Goal: Obtain resource: Download file/media

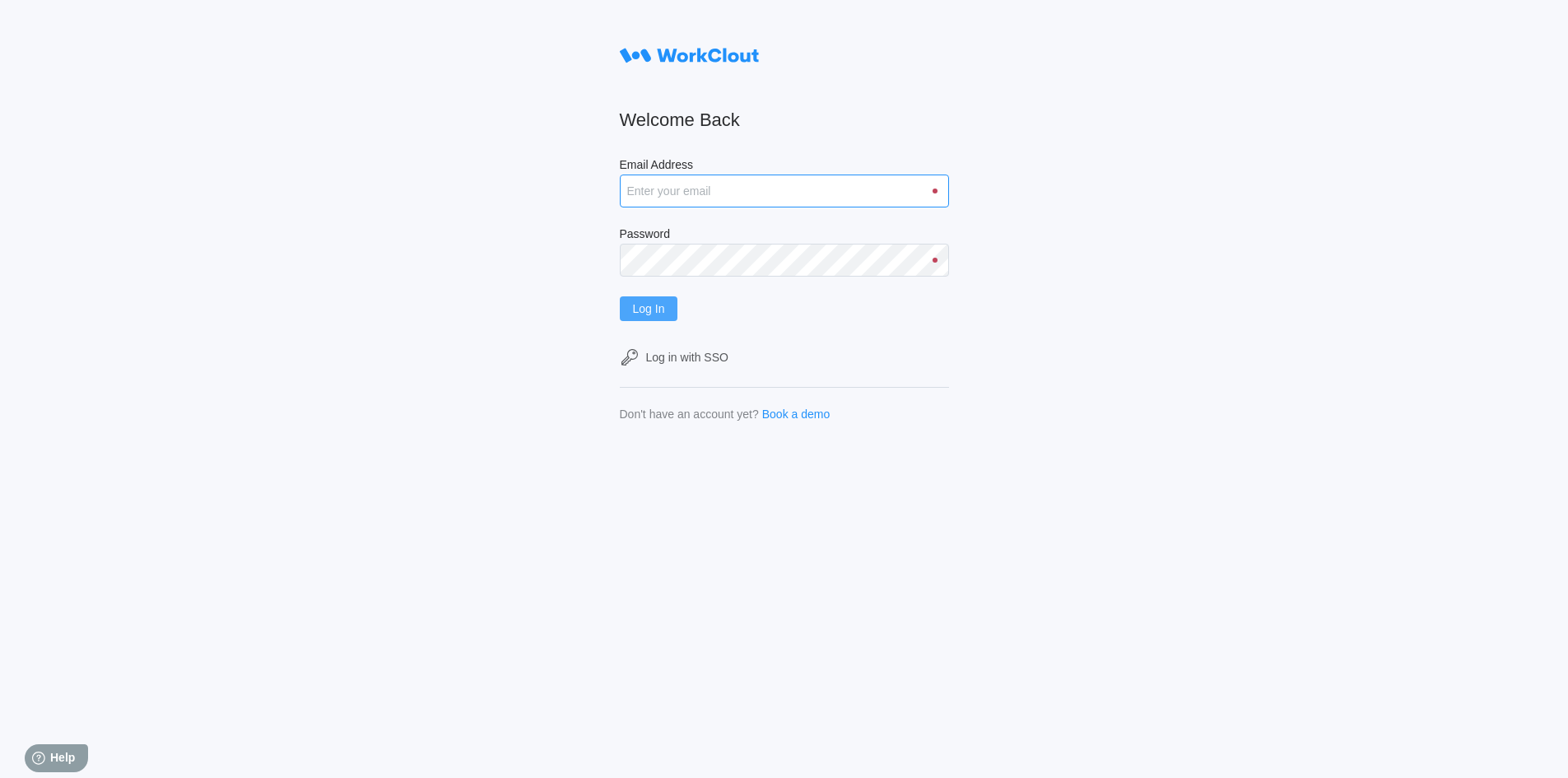
type input "rfetting@nationalmetalwares.com"
click at [654, 306] on span "Log In" at bounding box center [649, 308] width 32 height 12
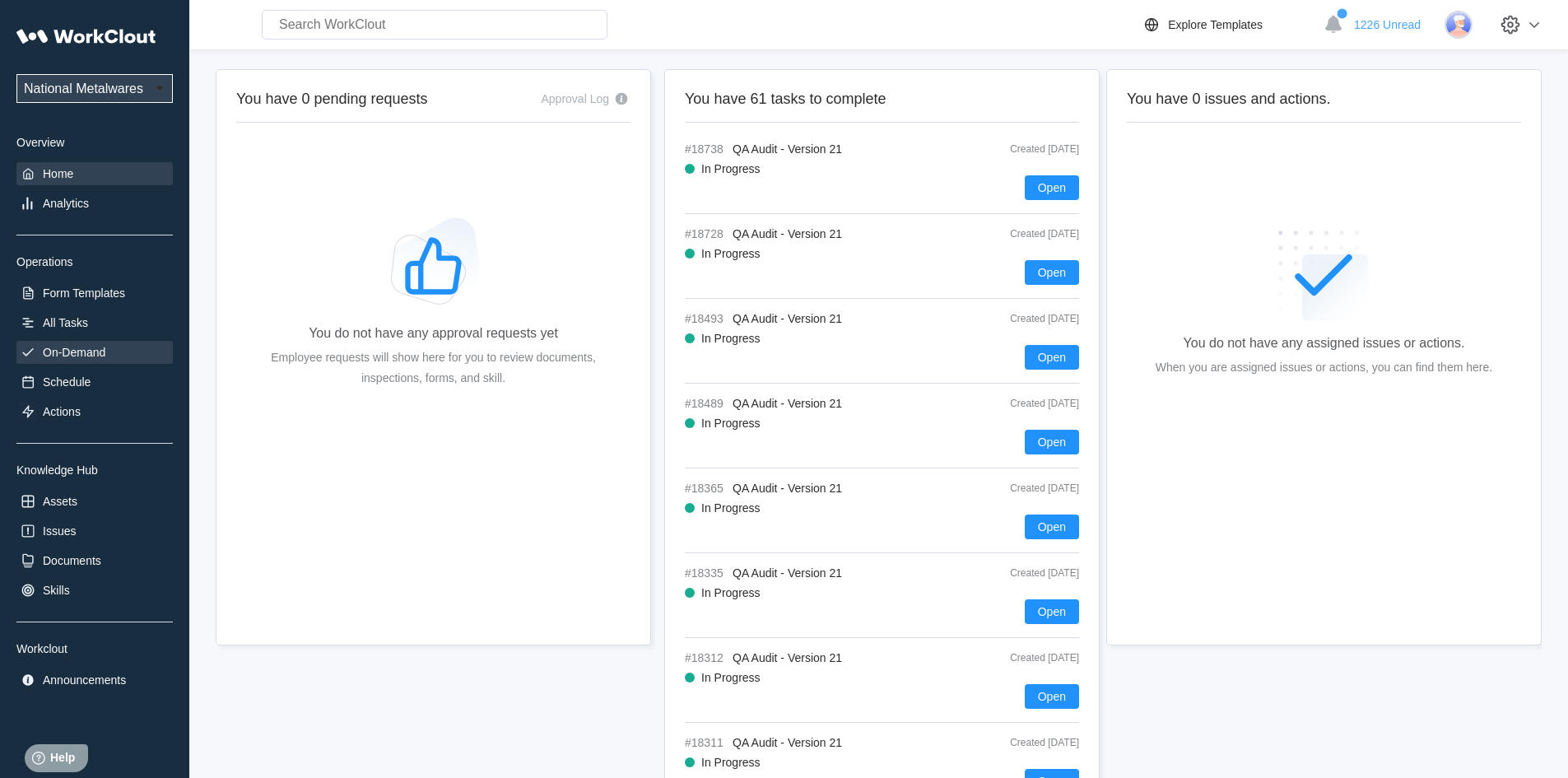
click at [87, 347] on div "On-Demand" at bounding box center [74, 352] width 63 height 13
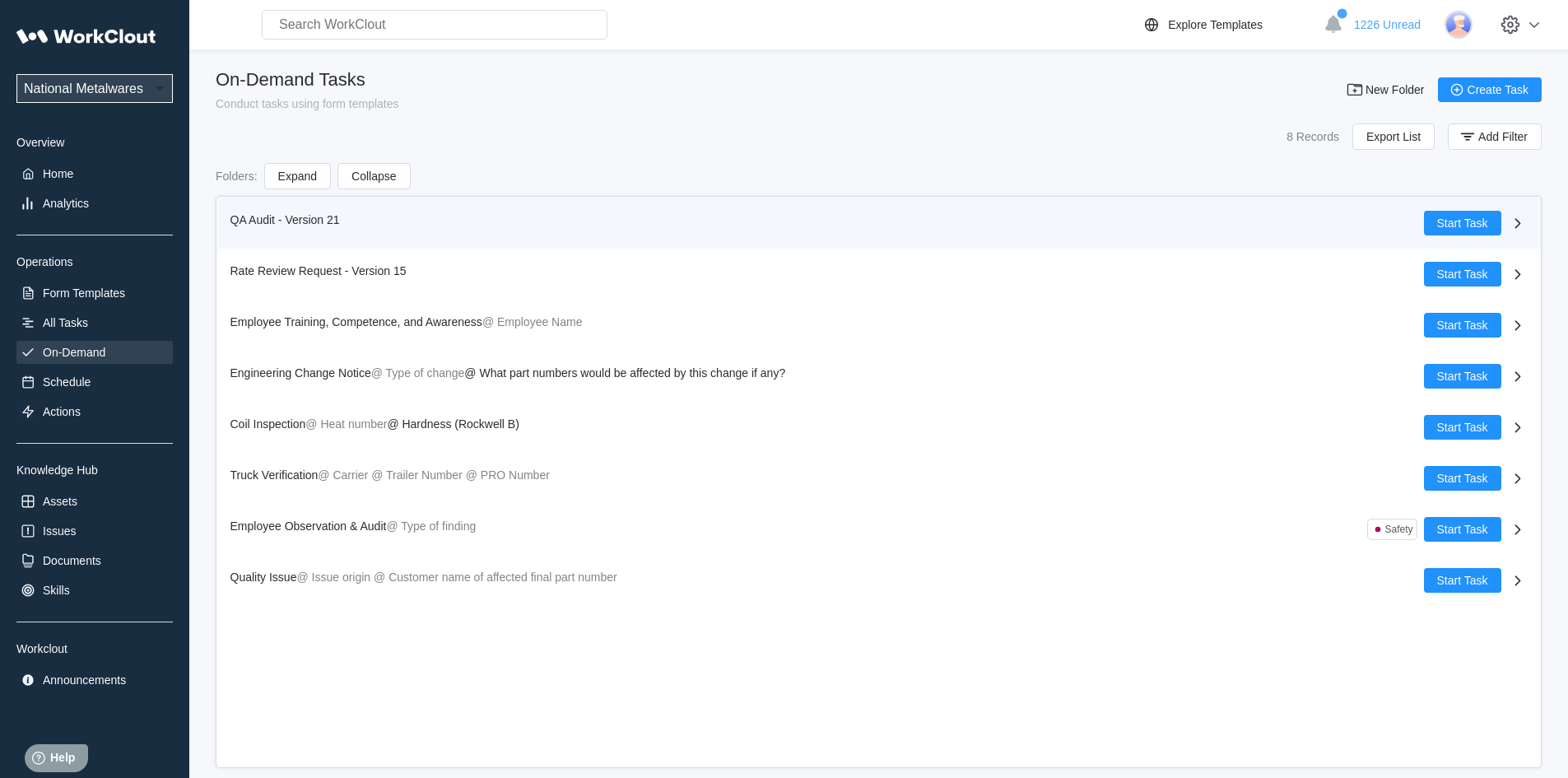
click at [250, 216] on span "QA Audit - Version 21" at bounding box center [285, 220] width 109 height 13
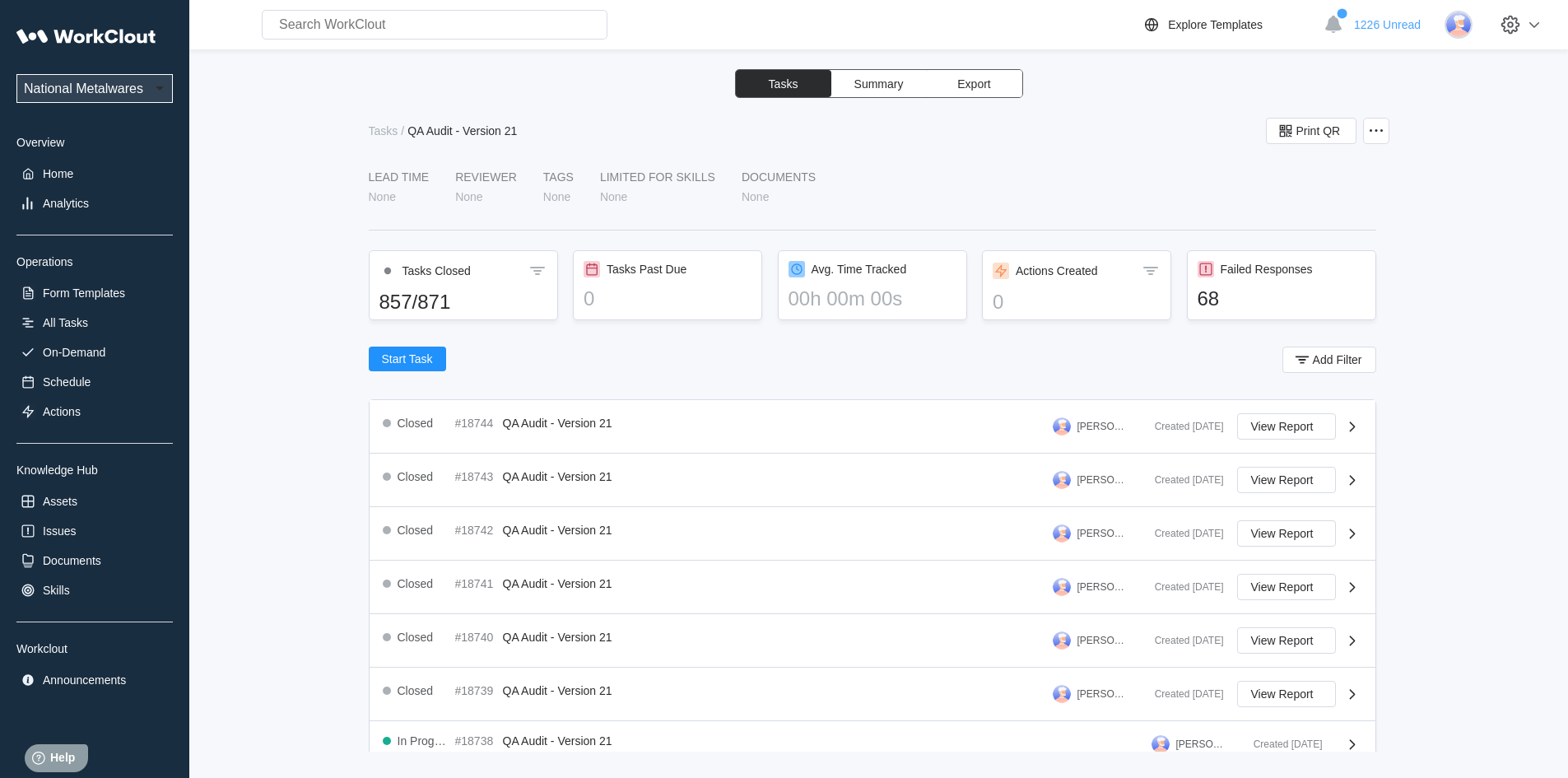
click at [982, 78] on span "Export" at bounding box center [974, 83] width 33 height 12
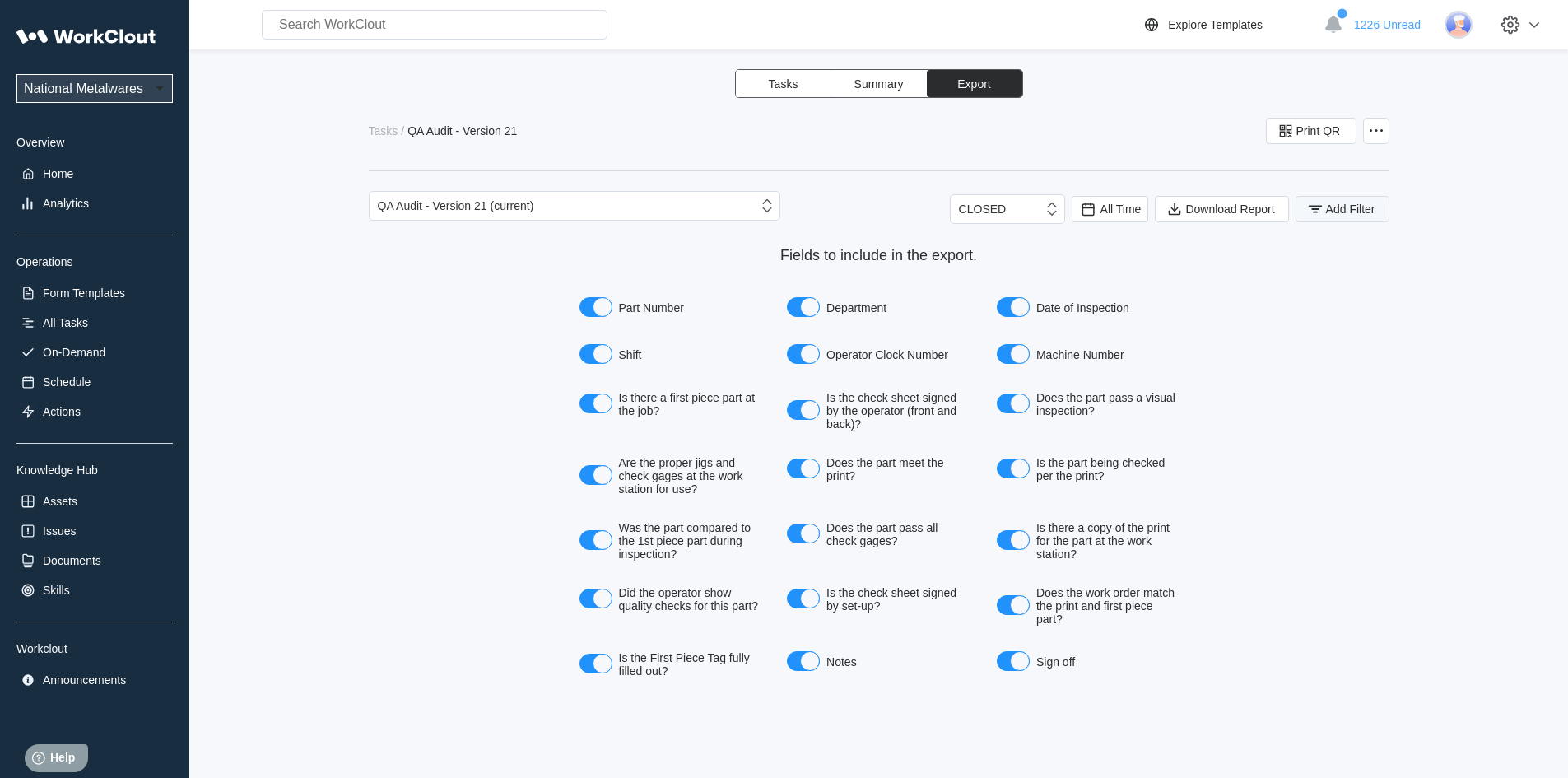
click at [1334, 205] on span "Add Filter" at bounding box center [1350, 209] width 49 height 12
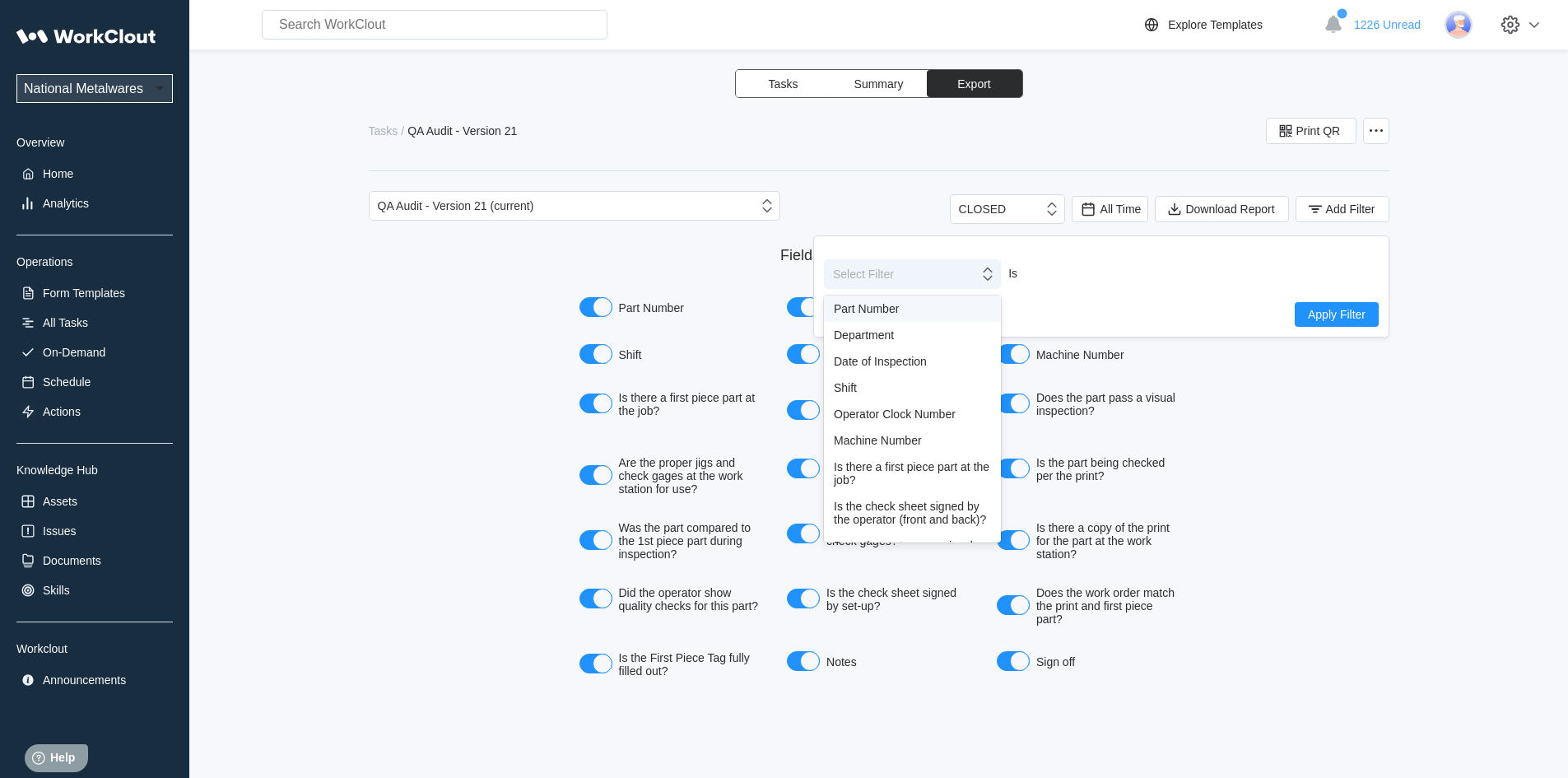
click at [992, 281] on icon at bounding box center [988, 274] width 18 height 18
click at [833, 385] on div "Shift" at bounding box center [912, 387] width 177 height 26
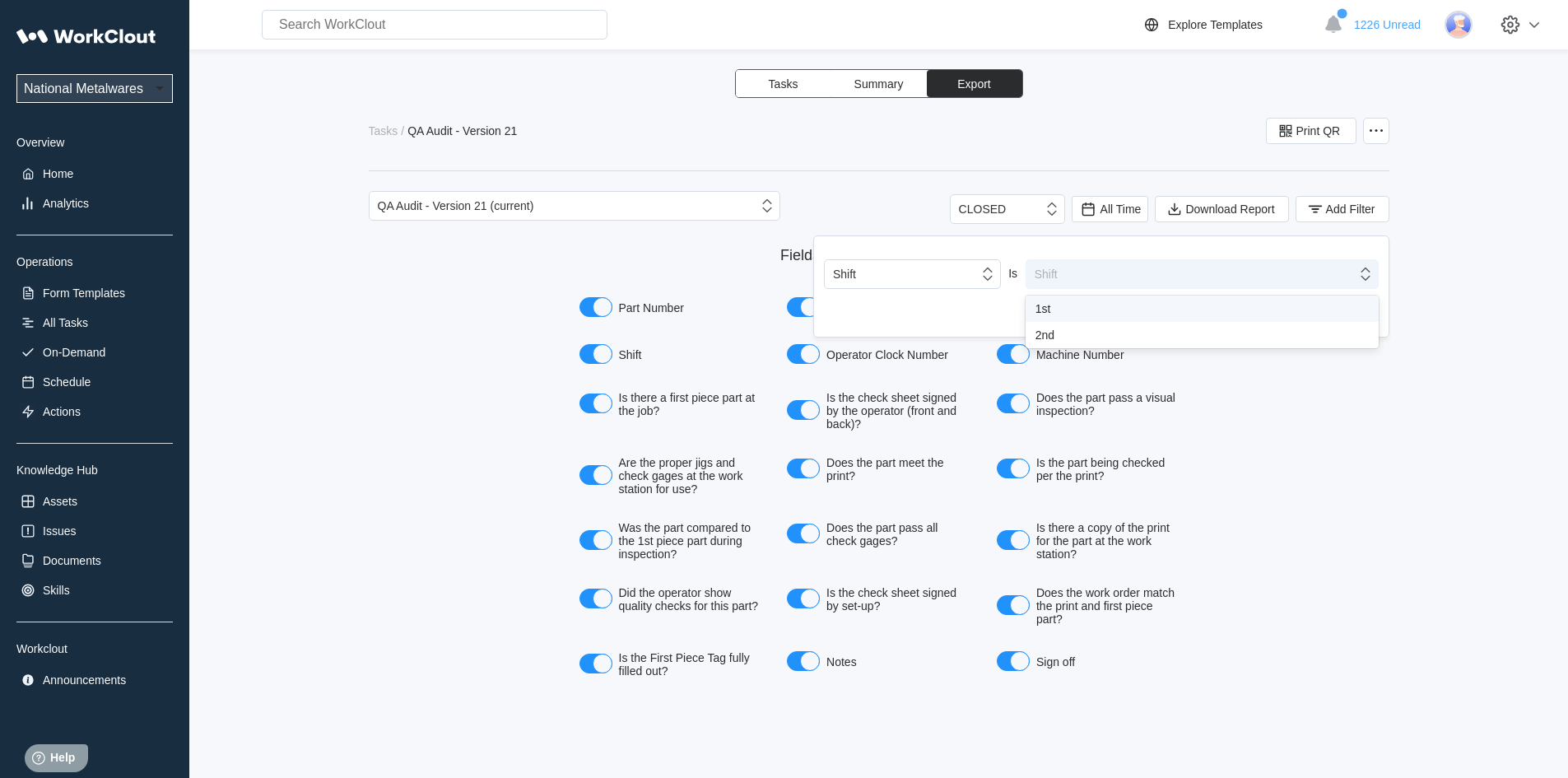
click at [1365, 279] on icon at bounding box center [1365, 274] width 18 height 18
click at [1061, 307] on div "1st" at bounding box center [1202, 308] width 334 height 13
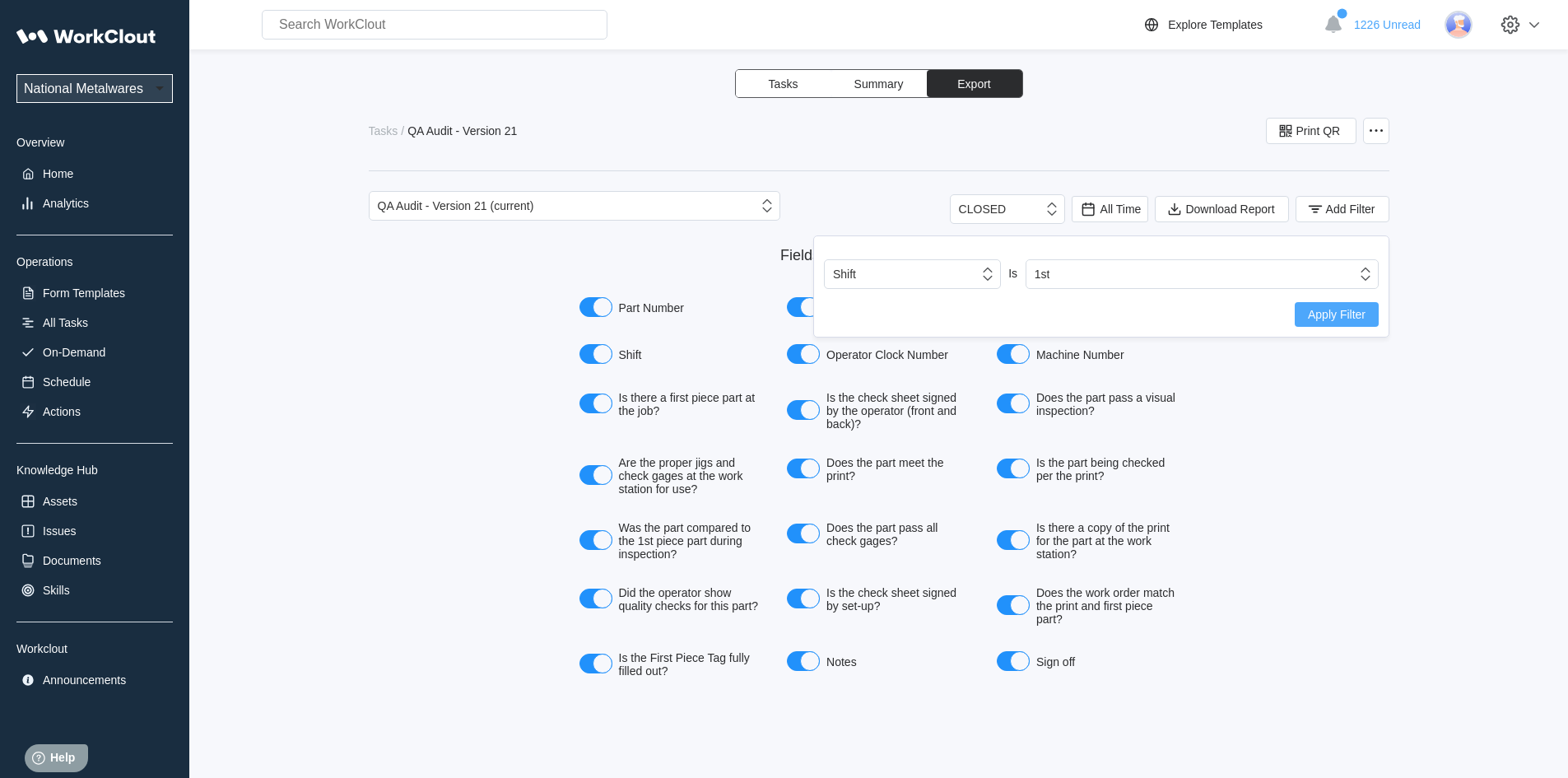
click at [1339, 316] on span "Apply Filter" at bounding box center [1337, 314] width 57 height 12
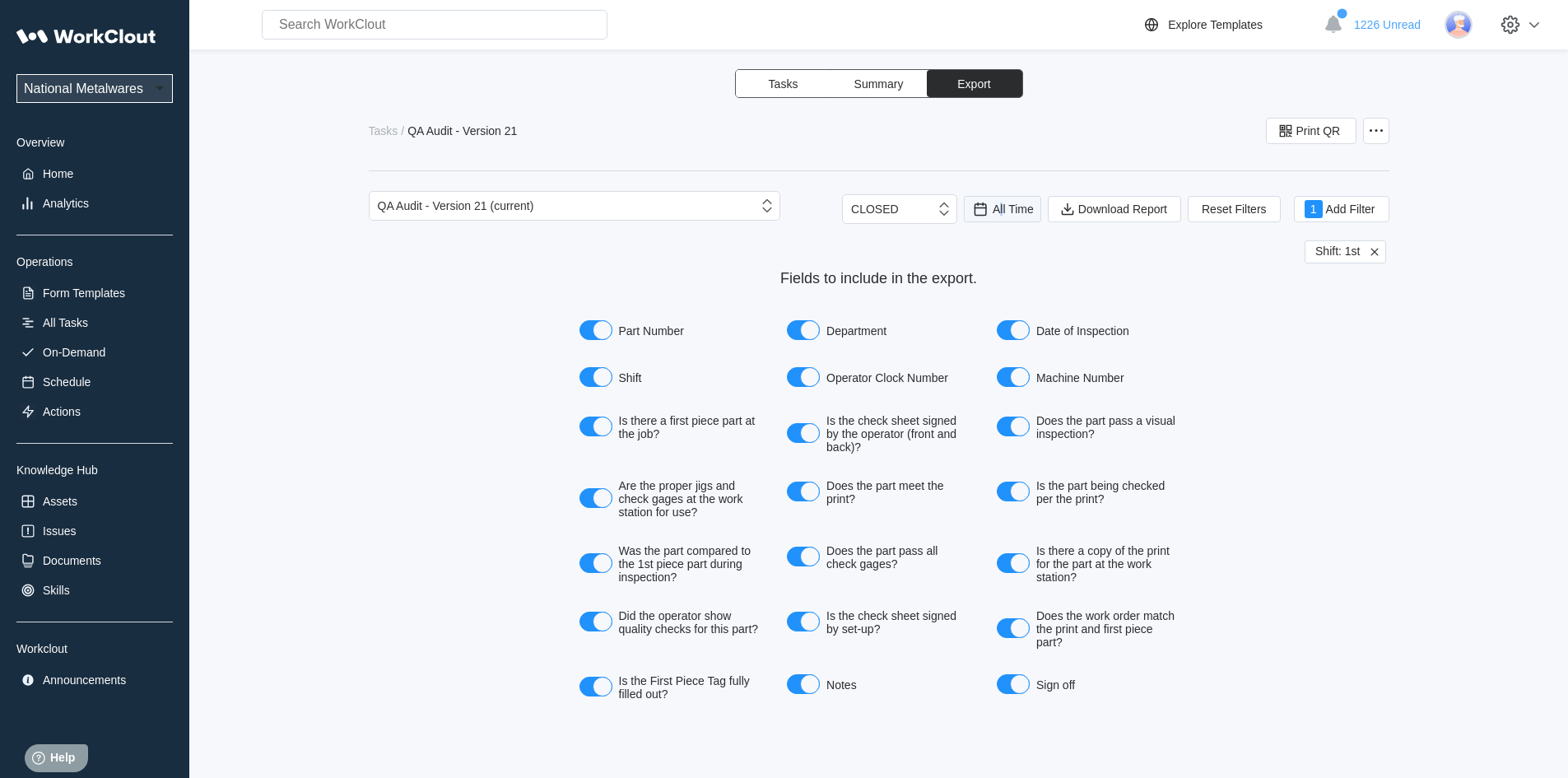
click at [1001, 210] on span "All Time" at bounding box center [1013, 209] width 41 height 13
click at [974, 270] on div "Last day" at bounding box center [980, 269] width 44 height 13
click at [1108, 205] on span "Download Report" at bounding box center [1122, 209] width 89 height 12
